Goal: Check status: Check status

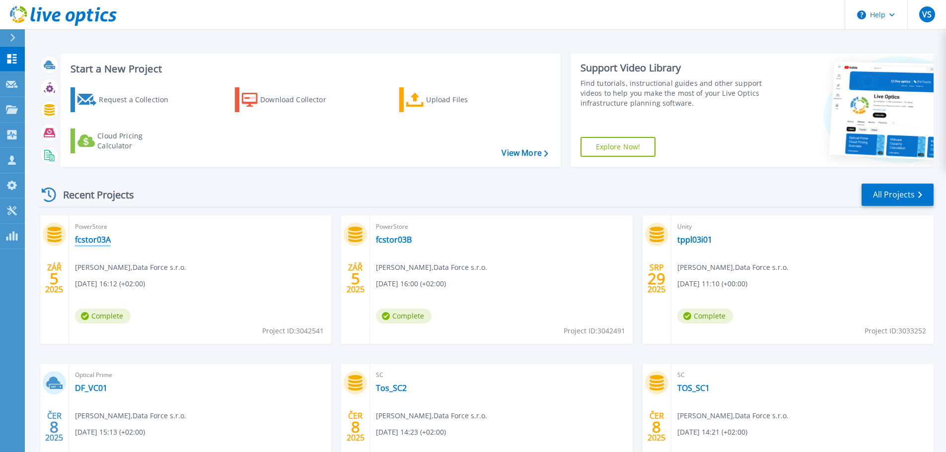
click at [94, 240] on link "fcstor03A" at bounding box center [93, 240] width 36 height 10
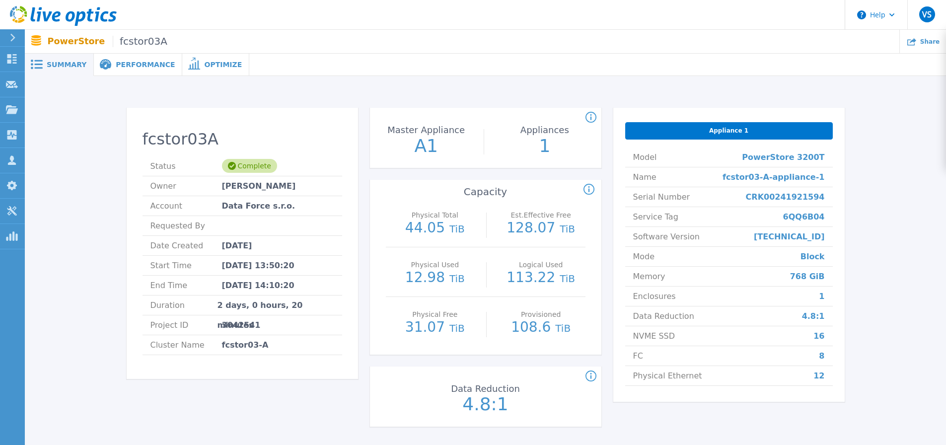
click at [148, 64] on span "Performance" at bounding box center [145, 64] width 59 height 7
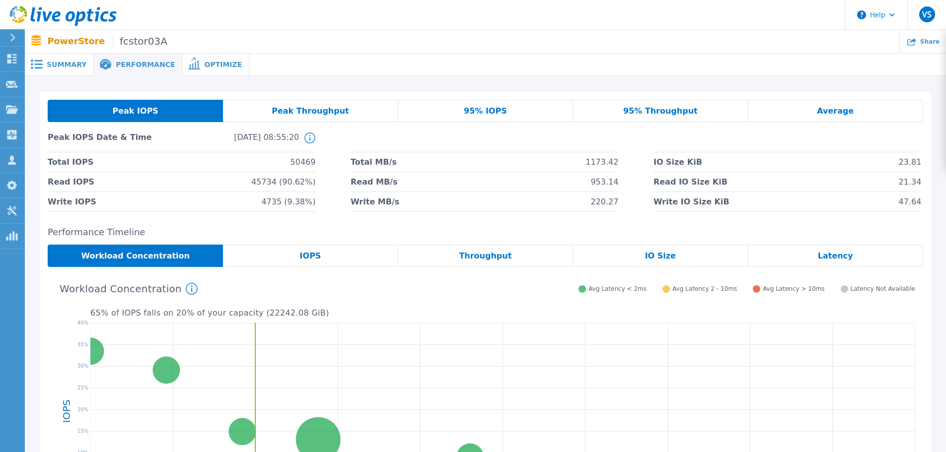
click at [490, 112] on span "95% IOPS" at bounding box center [485, 111] width 43 height 8
